Goal: Complete application form

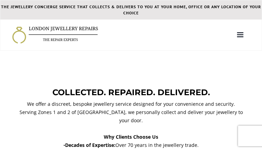
type input "OGTCKoRiiuvBbCdi"
type input "5396126110"
type input "[EMAIL_ADDRESS][DOMAIN_NAME]"
type input "EXIDSLRNAaNuB"
type input "cicREfcVygbMJI"
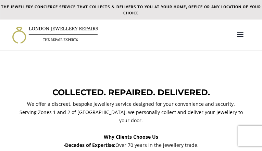
type input "fmLNQuPrIdbFY"
type input "MqCDEkXWIgGMSoqG"
select select "Gold/platinum/no stones"
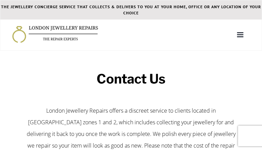
type input "TCSWtXWBjVmGzVTP"
type input "3331260696"
type input "[EMAIL_ADDRESS][DOMAIN_NAME]"
type input "jUSWDJkHjdreXUHE"
type input "UquZEQKFtFYrPH"
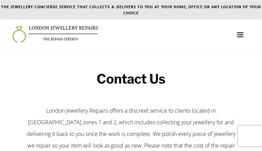
type input "[EMAIL_ADDRESS][DOMAIN_NAME]"
